Goal: Transaction & Acquisition: Purchase product/service

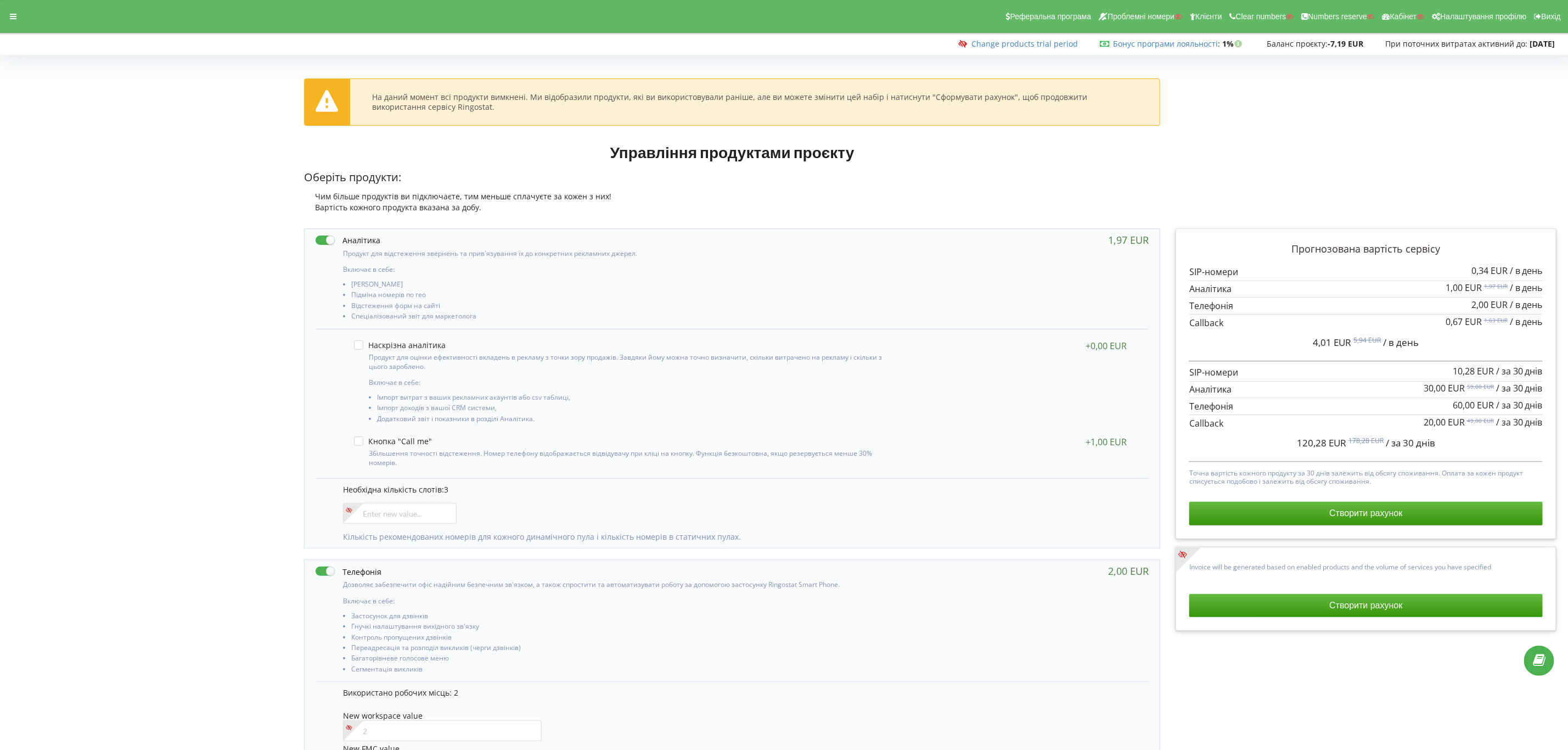
click at [322, 571] on label at bounding box center [348, 571] width 66 height 11
checkbox input "false"
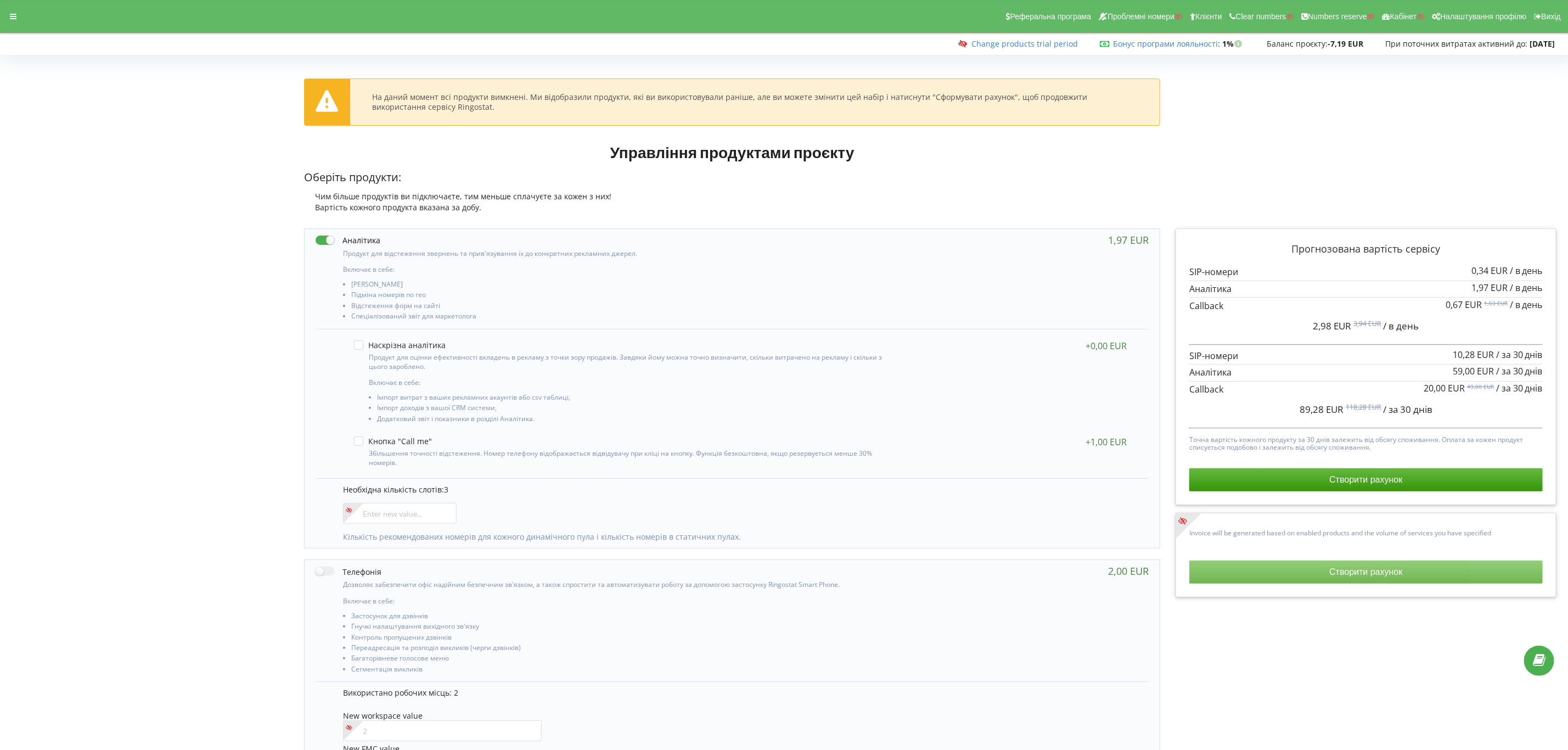
click at [1373, 583] on button "Створити рахунок" at bounding box center [1365, 572] width 354 height 23
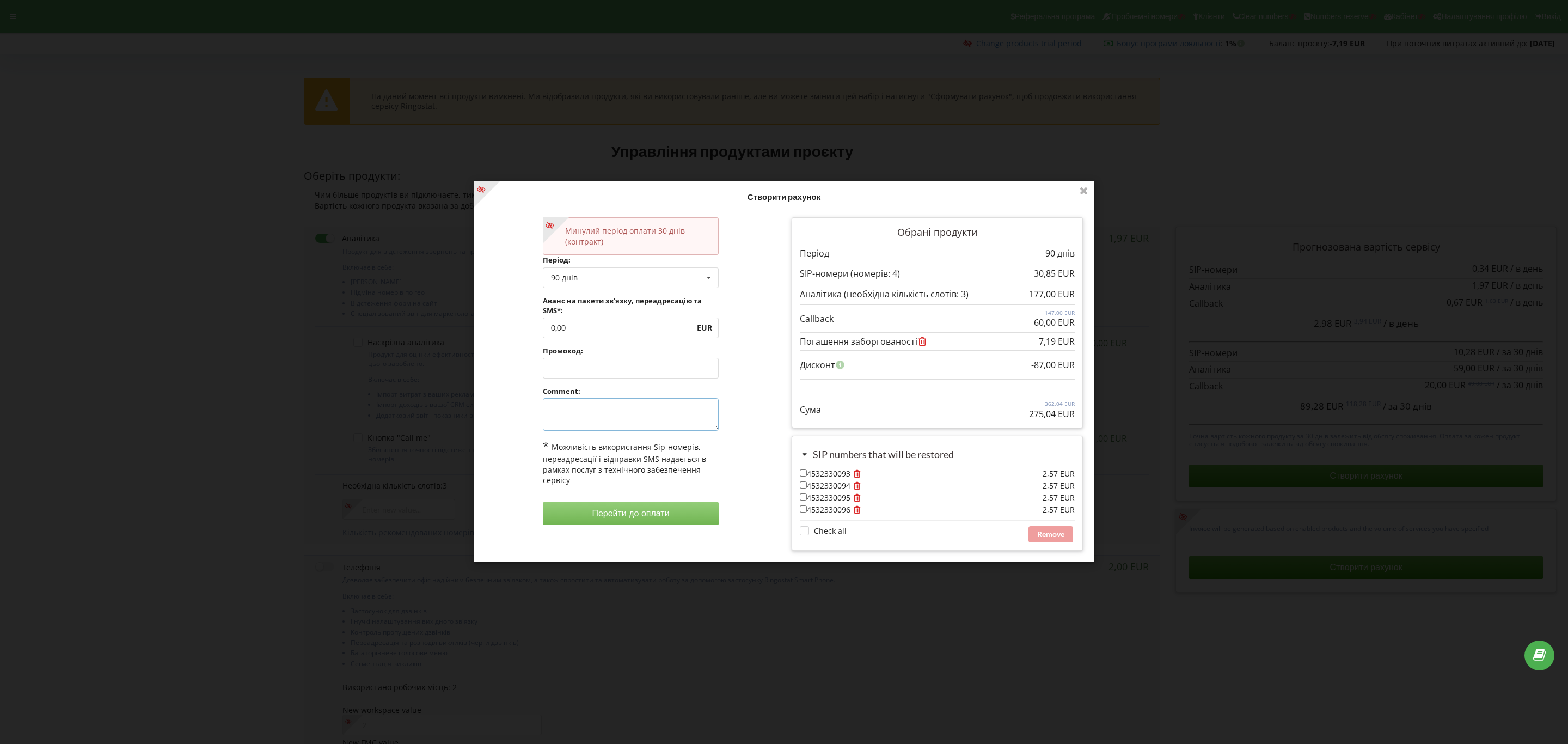
drag, startPoint x: 608, startPoint y: 421, endPoint x: 624, endPoint y: 432, distance: 19.4
click at [608, 422] on textarea at bounding box center [631, 415] width 176 height 32
type textarea "відновлення"
click at [576, 274] on div "90 днів" at bounding box center [565, 278] width 27 height 8
click at [577, 311] on div "30 днів" at bounding box center [631, 318] width 175 height 20
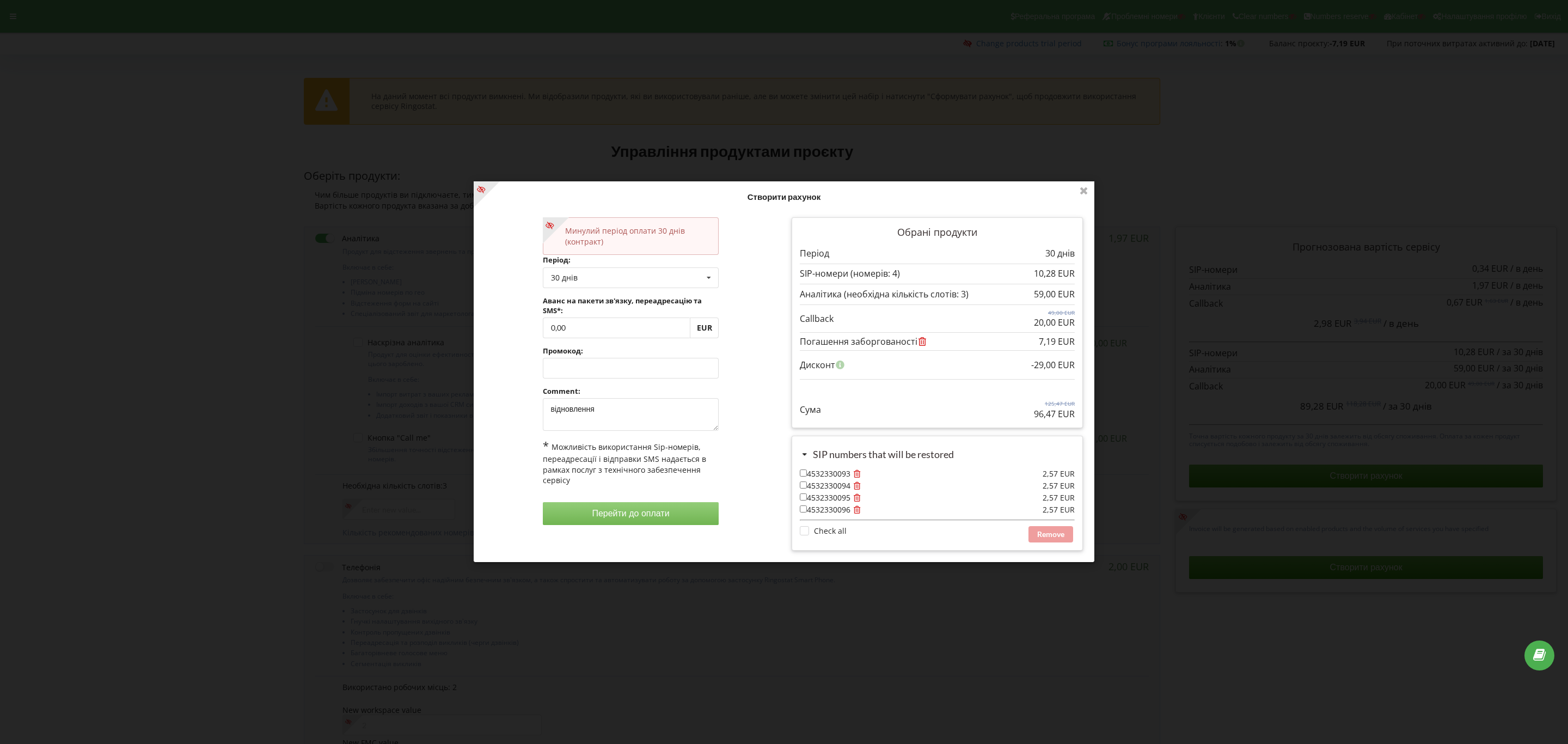
click at [698, 520] on button "Перейти до оплати" at bounding box center [631, 514] width 176 height 23
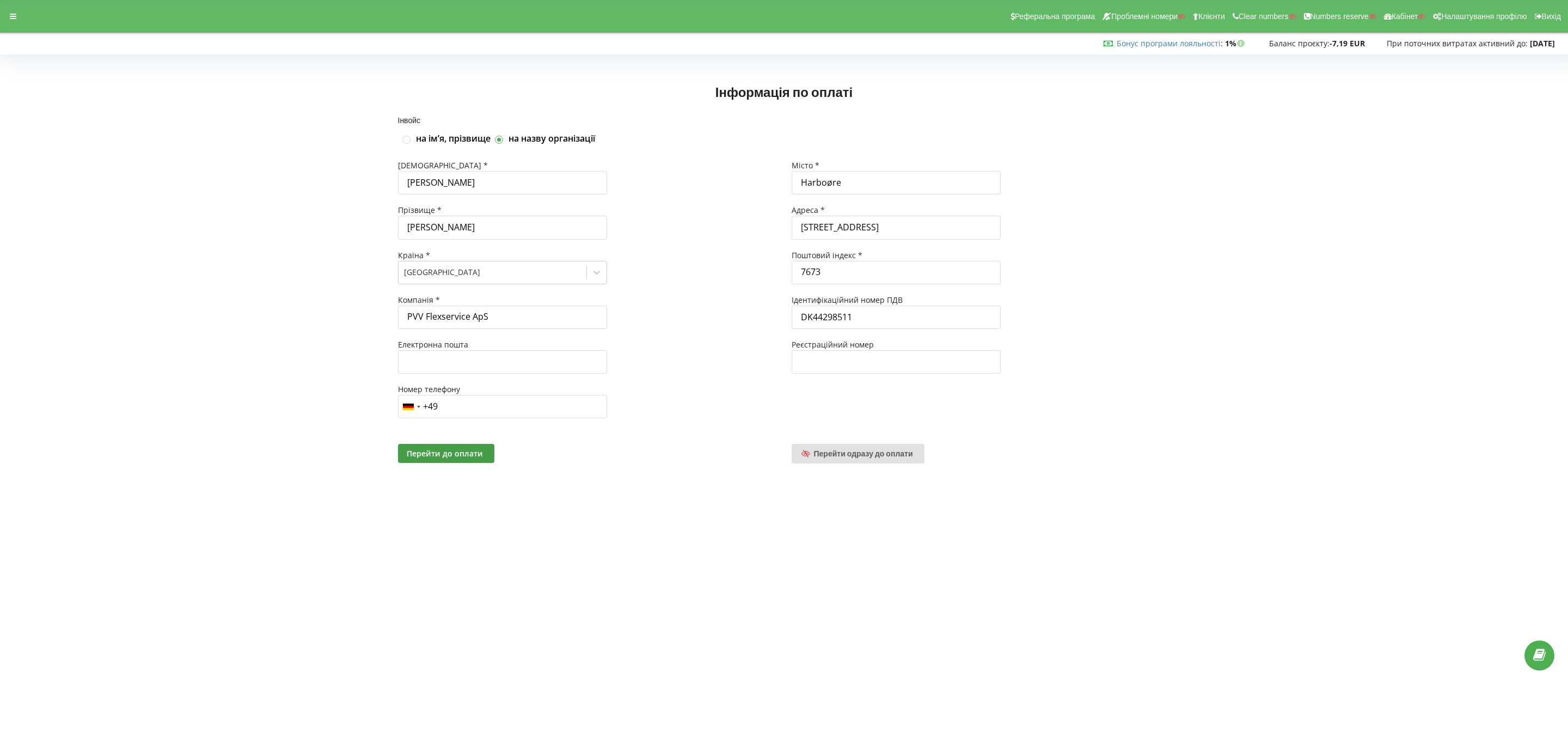
click at [1105, 650] on body "Реферальна програма Проблемні номери Клієнти Clear numbers Numbers reserve Кабі…" at bounding box center [784, 372] width 1568 height 744
click at [848, 593] on body "Реферальна програма Проблемні номери Клієнти Clear numbers Numbers reserve Кабі…" at bounding box center [784, 372] width 1568 height 744
